Goal: Navigation & Orientation: Find specific page/section

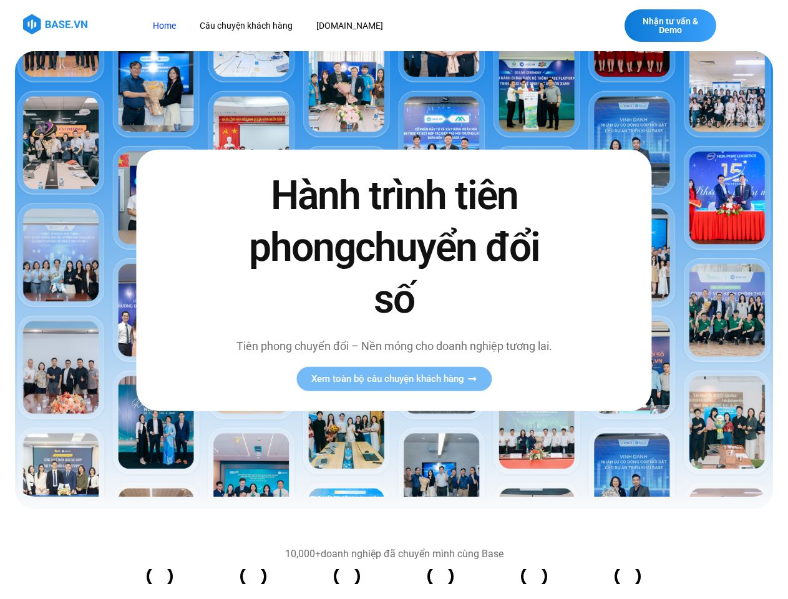
click at [394, 379] on span "Xem toàn bộ câu chuyện khách hàng" at bounding box center [387, 378] width 153 height 9
